Goal: Book appointment/travel/reservation

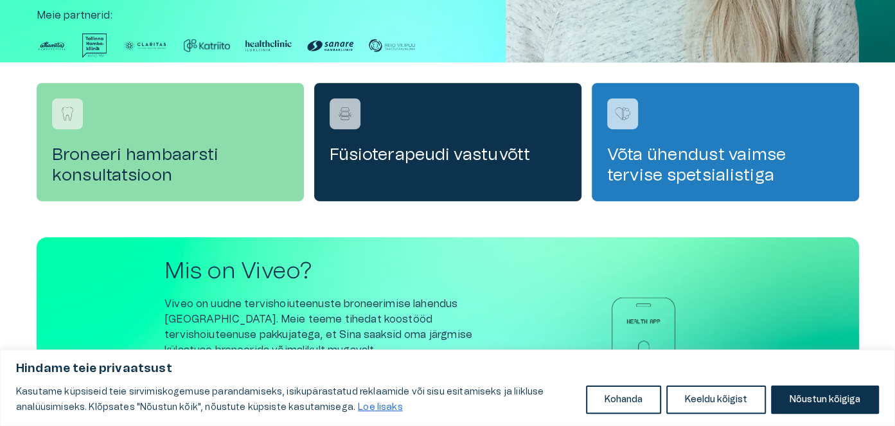
click at [109, 170] on h4 "Broneeri hambaarsti konsultatsioon" at bounding box center [170, 165] width 236 height 41
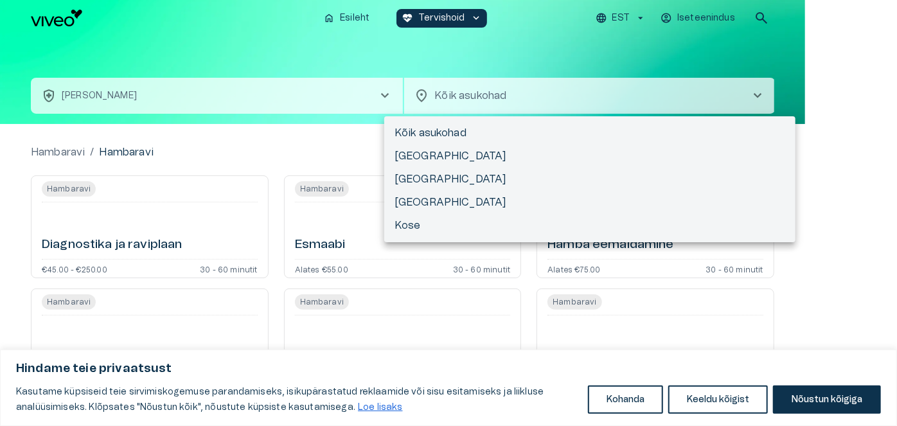
click at [525, 92] on body "Hindame teie privaatsust Kasutame küpsiseid teie sirvimiskogemuse parandamiseks…" at bounding box center [448, 213] width 897 height 426
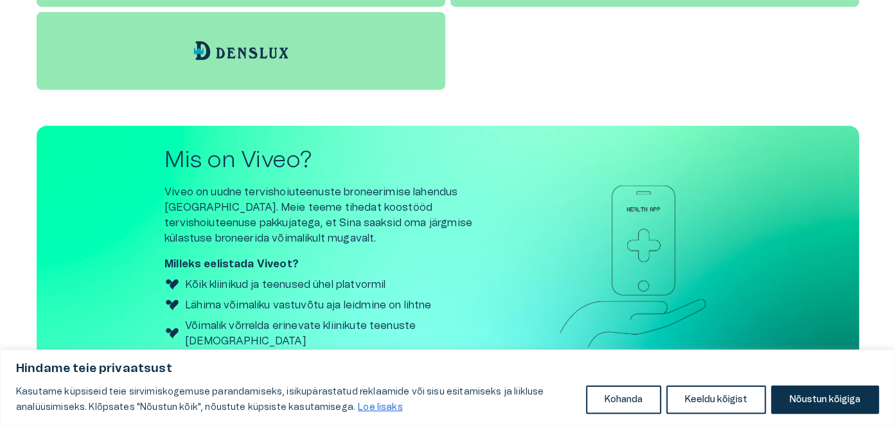
scroll to position [2178, 0]
